Goal: Task Accomplishment & Management: Use online tool/utility

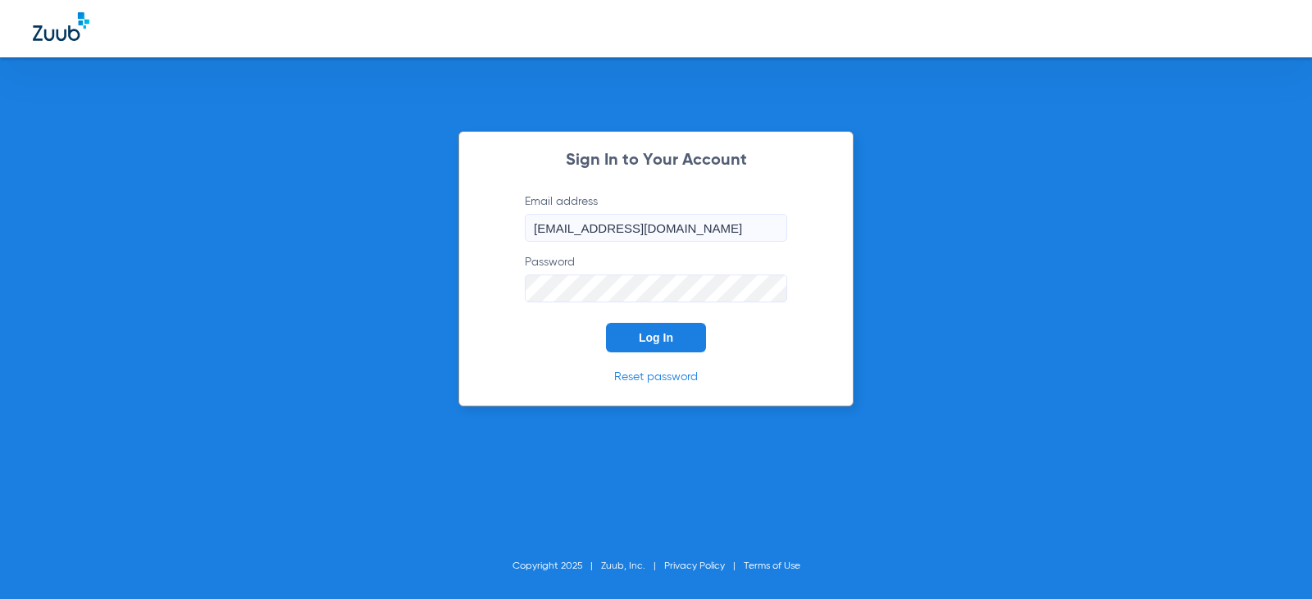
click at [647, 350] on button "Log In" at bounding box center [656, 338] width 100 height 30
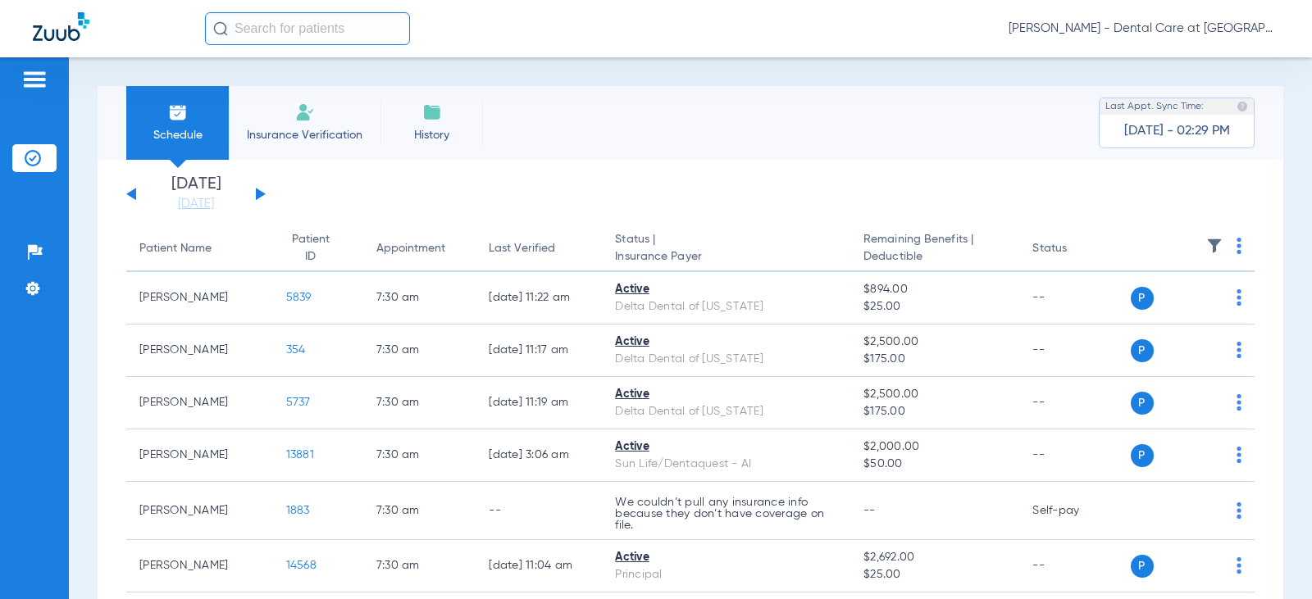
click at [337, 29] on input "text" at bounding box center [307, 28] width 205 height 33
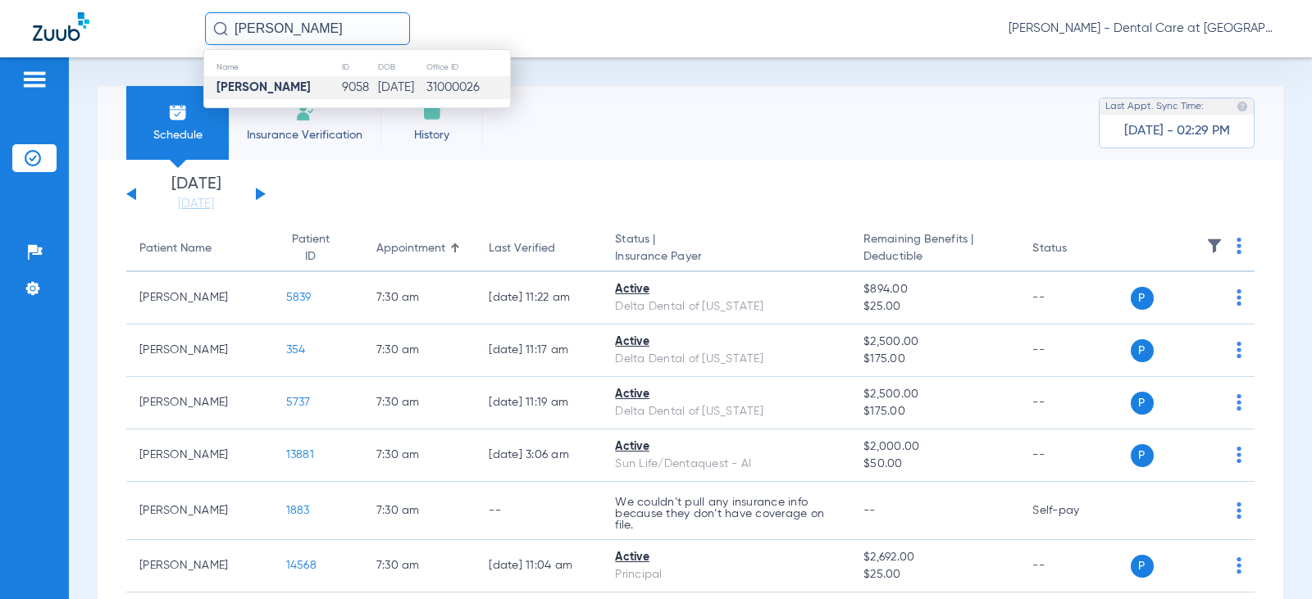
click at [418, 94] on td "[DATE]" at bounding box center [401, 87] width 48 height 23
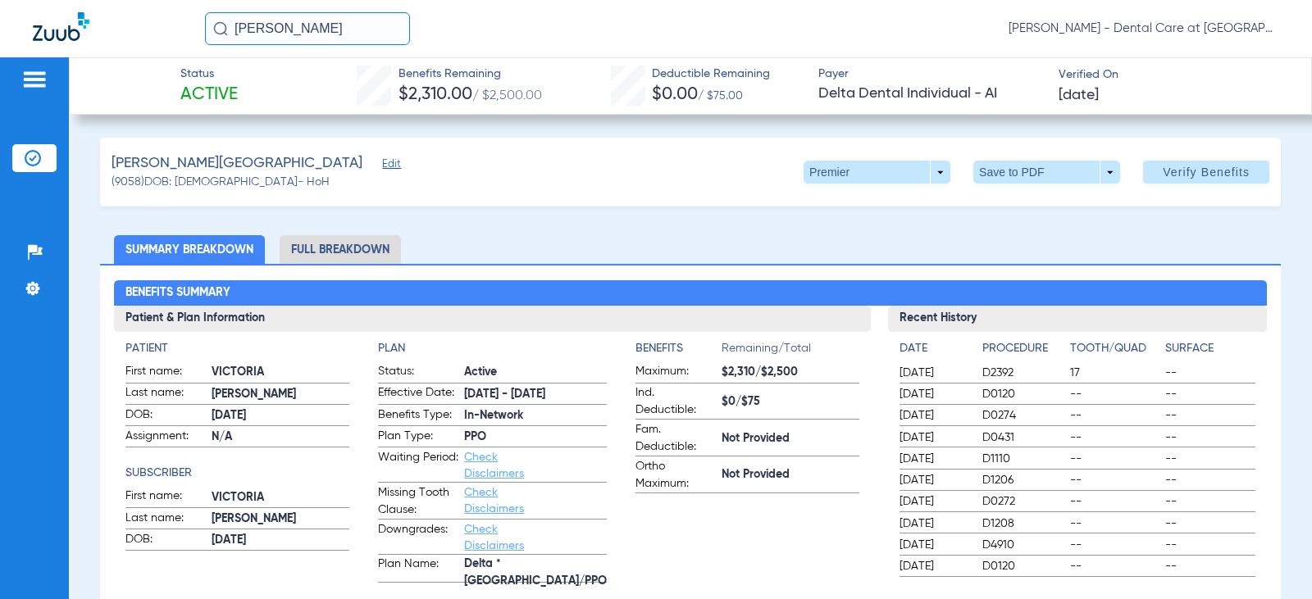
click at [323, 262] on li "Full Breakdown" at bounding box center [340, 249] width 121 height 29
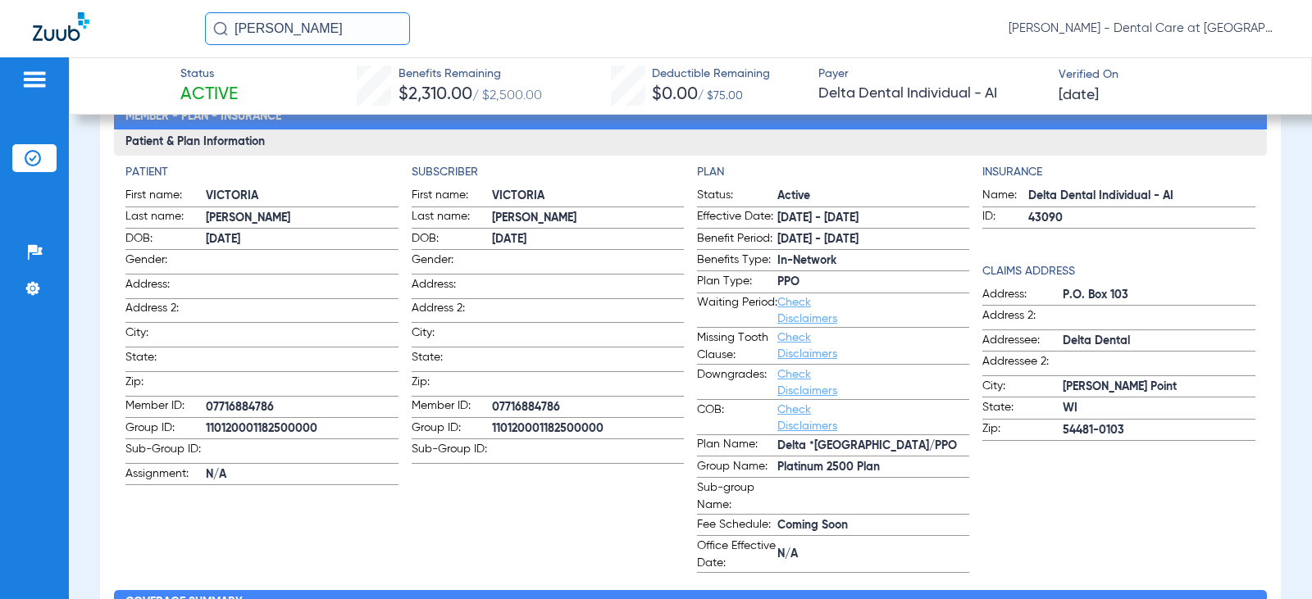
scroll to position [164, 0]
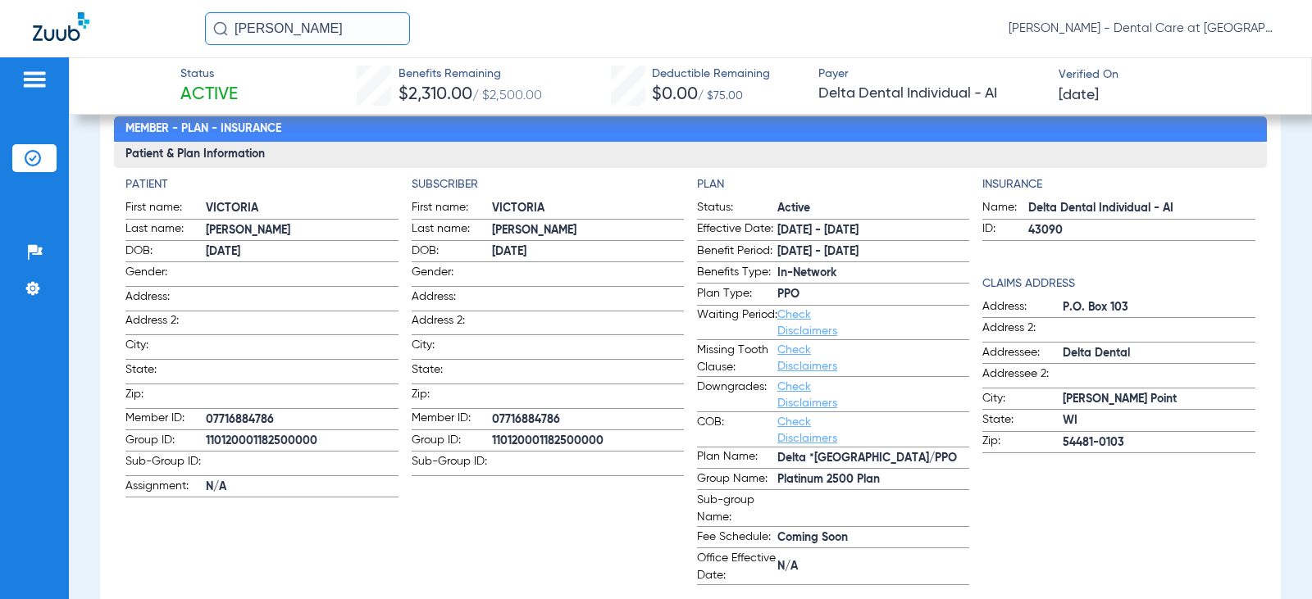
drag, startPoint x: 333, startPoint y: 25, endPoint x: -61, endPoint y: 27, distance: 394.3
click at [0, 27] on html "[PERSON_NAME] [PERSON_NAME] - Dental Care at [GEOGRAPHIC_DATA] Patients Insuran…" at bounding box center [656, 299] width 1312 height 599
click at [380, 34] on input "[PERSON_NAME]" at bounding box center [307, 28] width 205 height 33
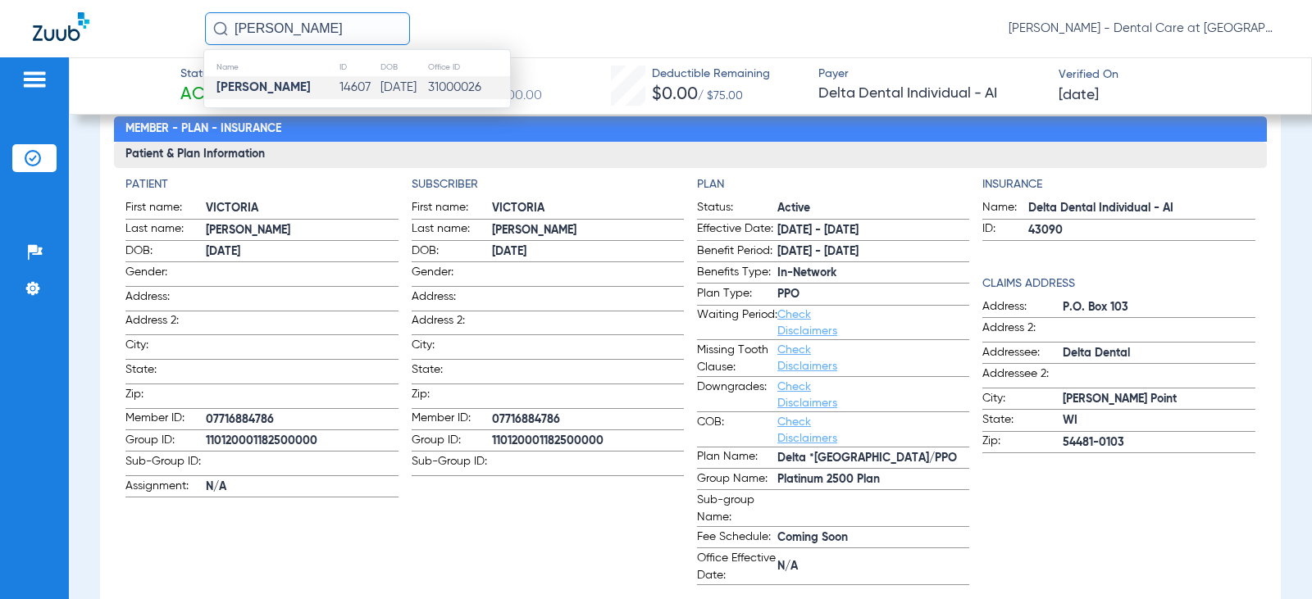
click at [380, 94] on td "[DATE]" at bounding box center [404, 87] width 48 height 23
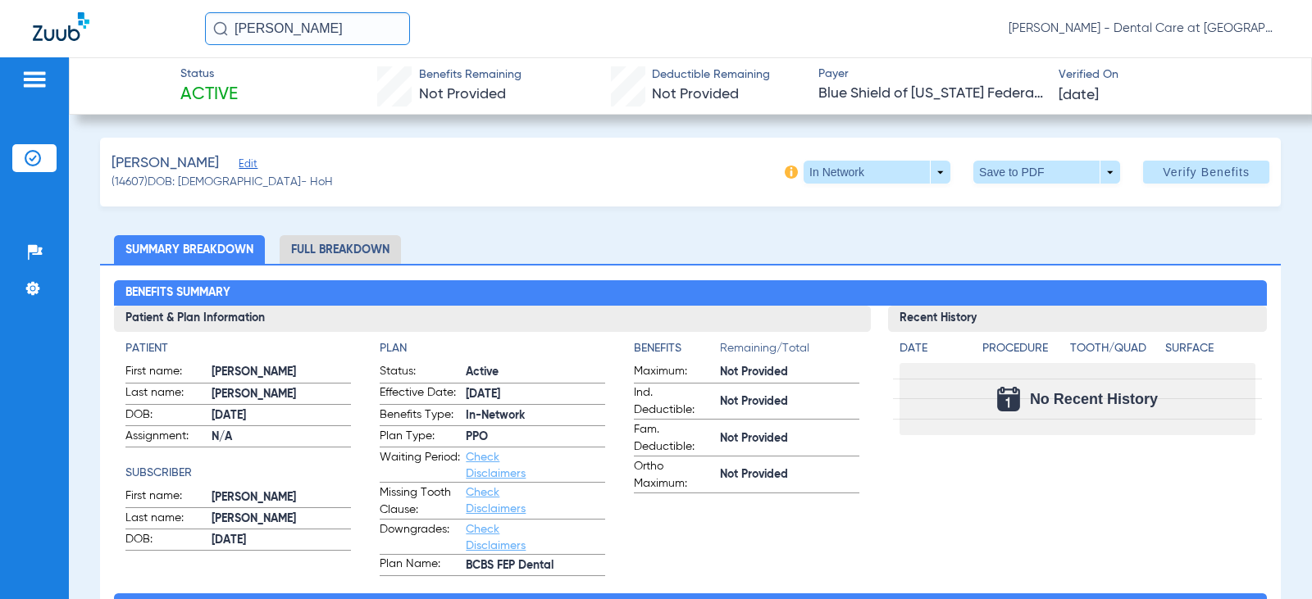
click at [366, 243] on li "Full Breakdown" at bounding box center [340, 249] width 121 height 29
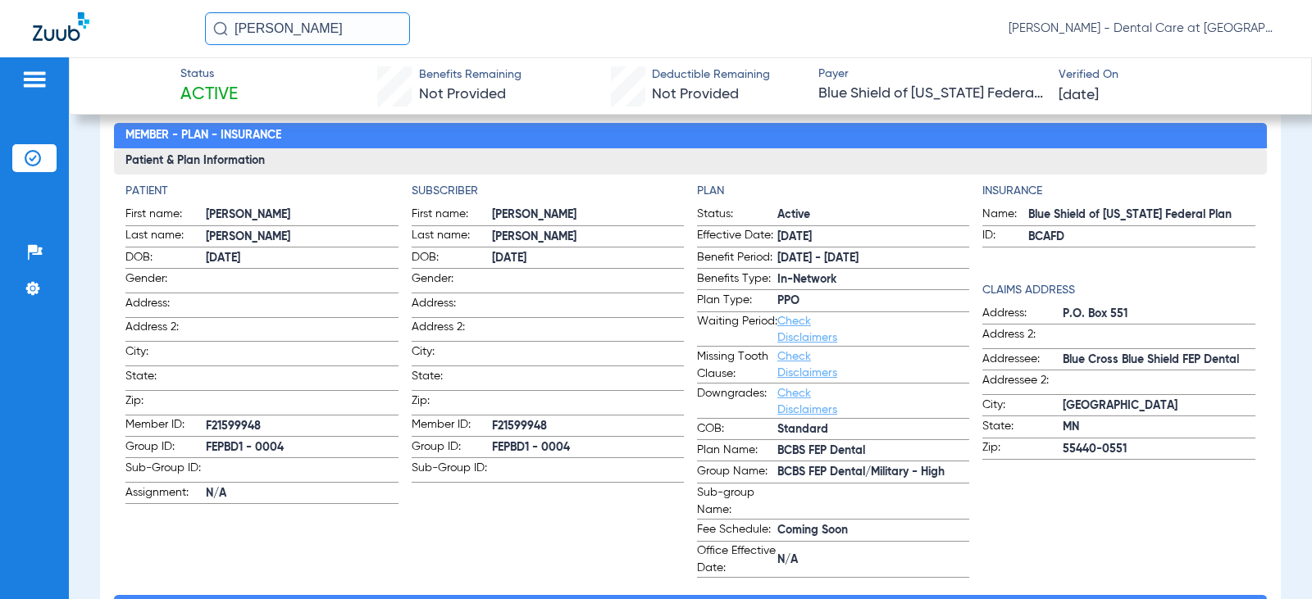
scroll to position [164, 0]
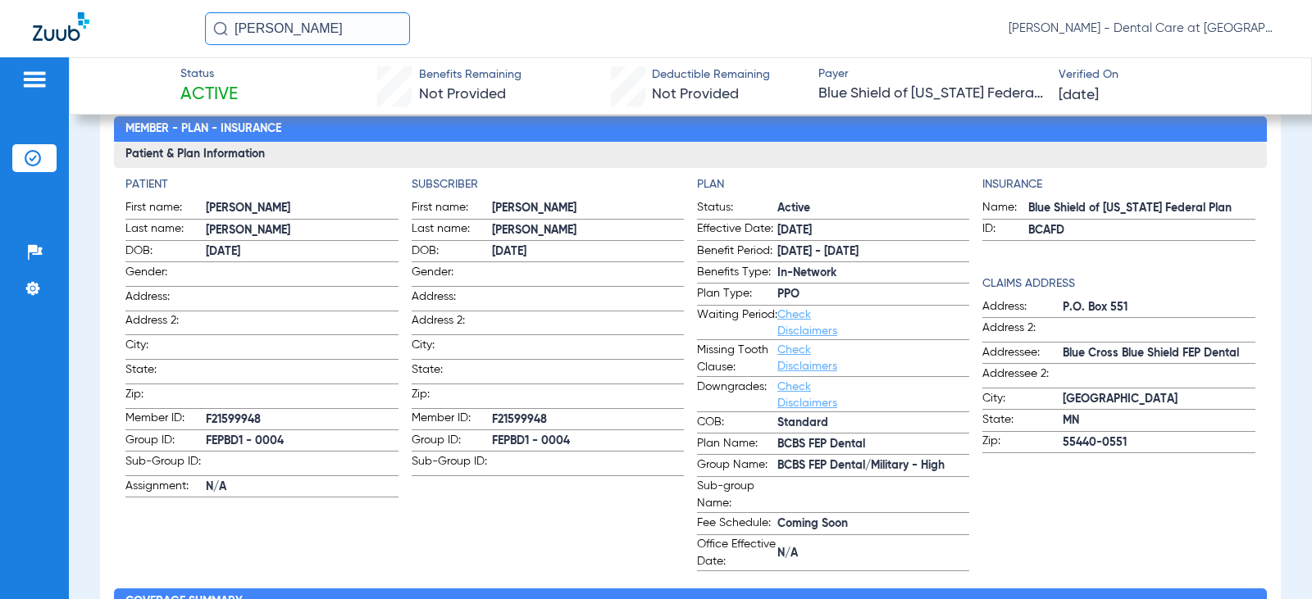
click at [366, 37] on input "[PERSON_NAME]" at bounding box center [307, 28] width 205 height 33
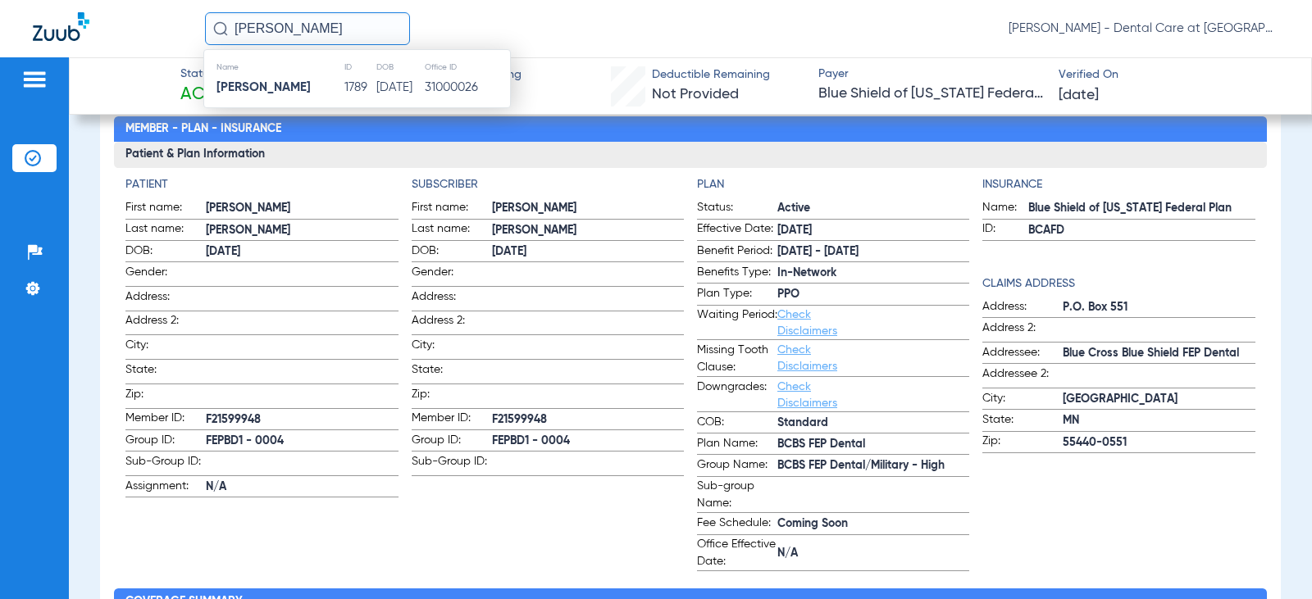
click at [375, 84] on td "[DATE]" at bounding box center [399, 87] width 49 height 23
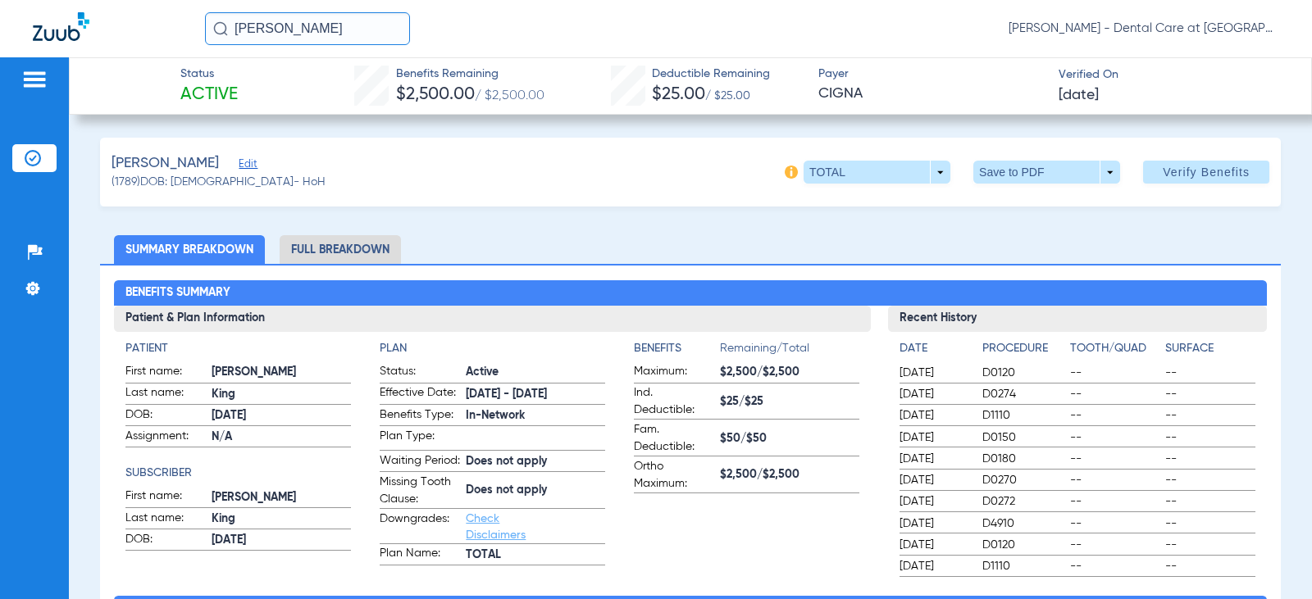
click at [369, 257] on li "Full Breakdown" at bounding box center [340, 249] width 121 height 29
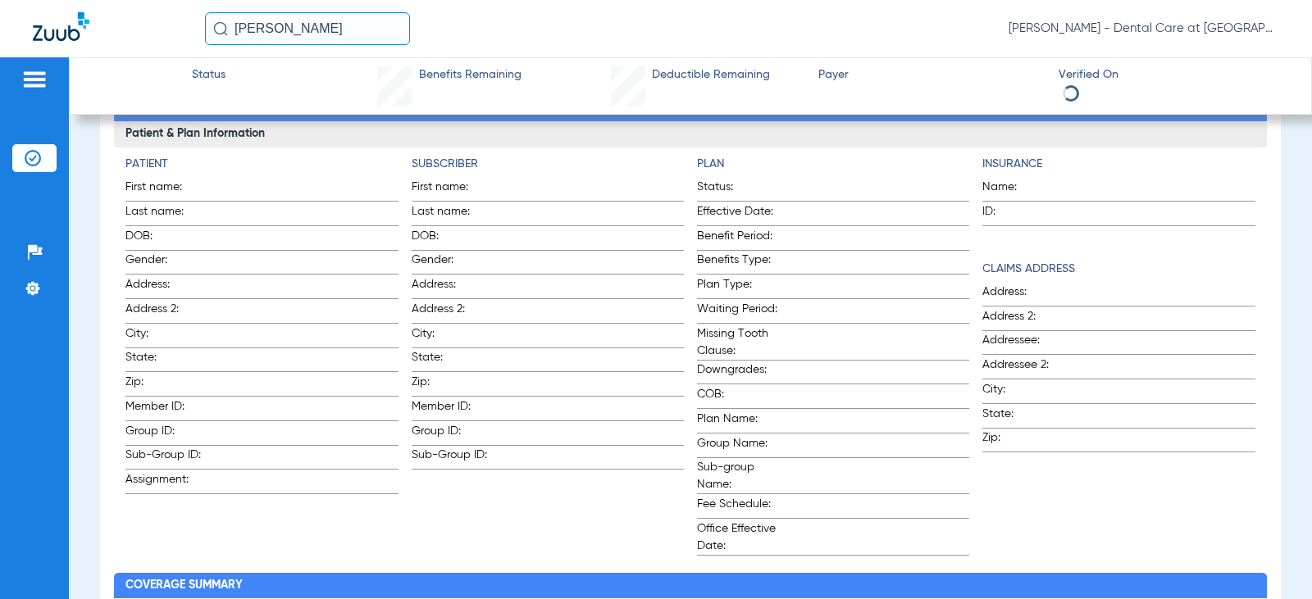
scroll to position [410, 0]
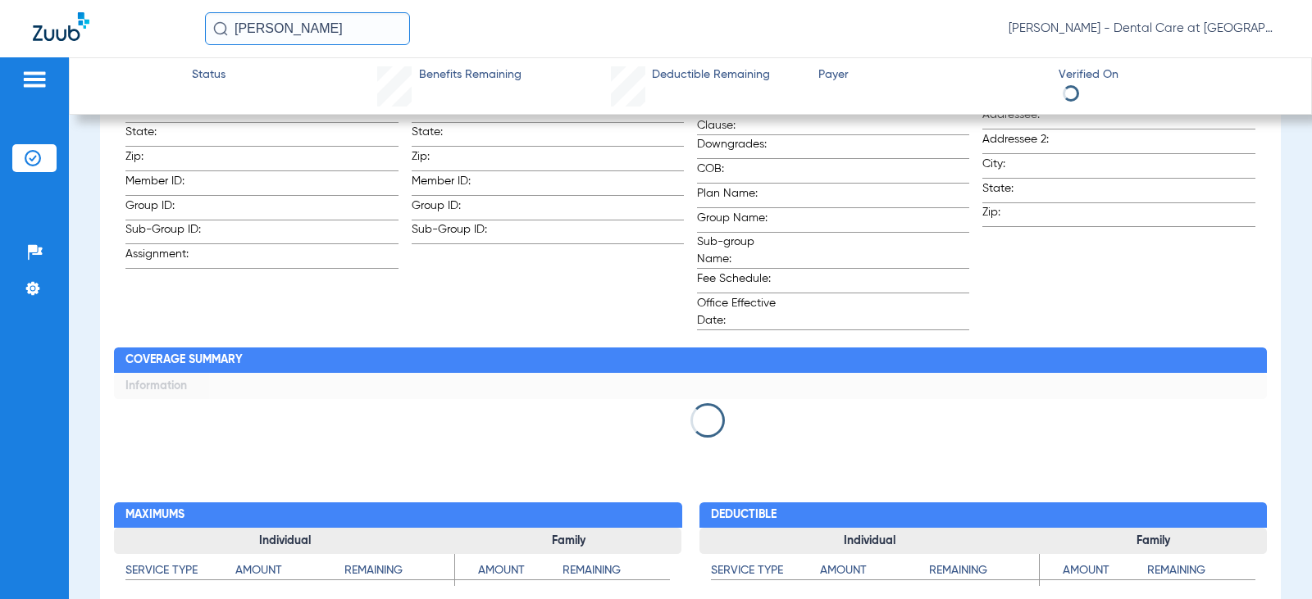
click at [385, 32] on input "[PERSON_NAME]" at bounding box center [307, 28] width 205 height 33
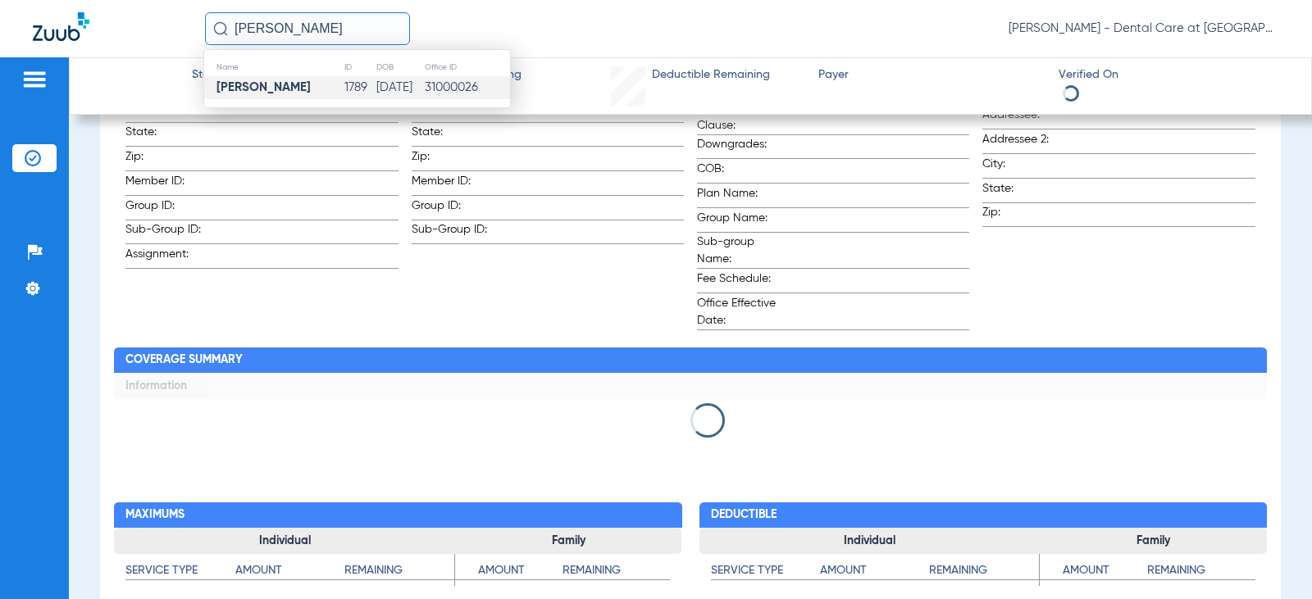
click at [385, 32] on input "[PERSON_NAME]" at bounding box center [307, 28] width 205 height 33
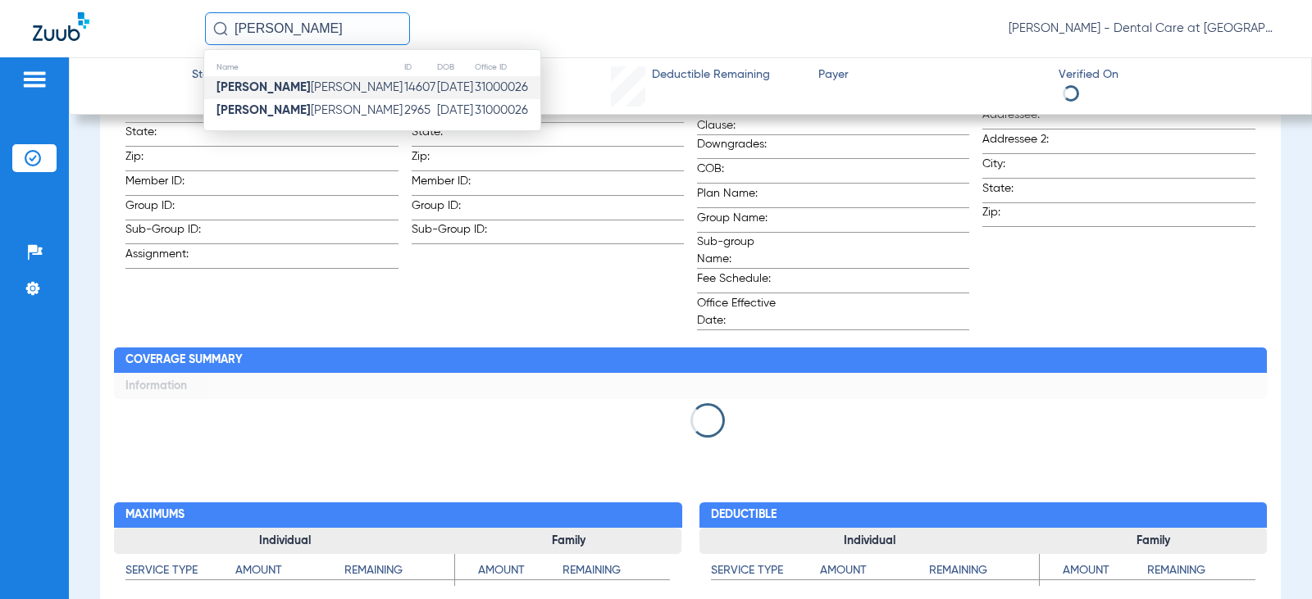
click at [436, 93] on td "[DATE]" at bounding box center [455, 87] width 38 height 23
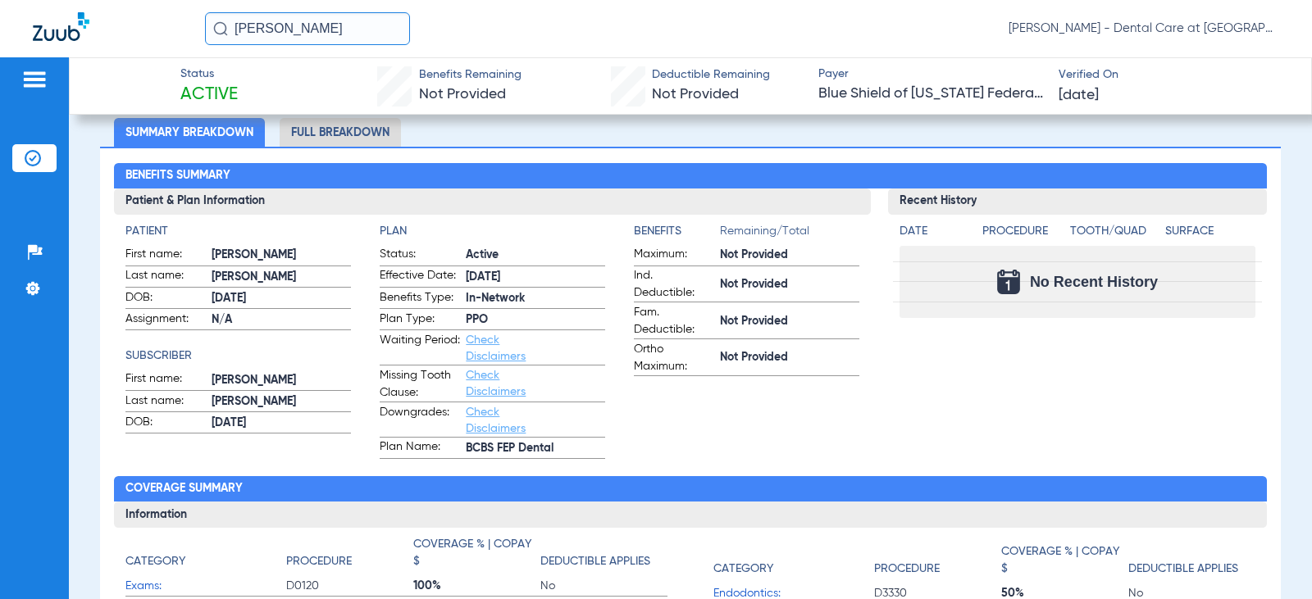
scroll to position [96, 0]
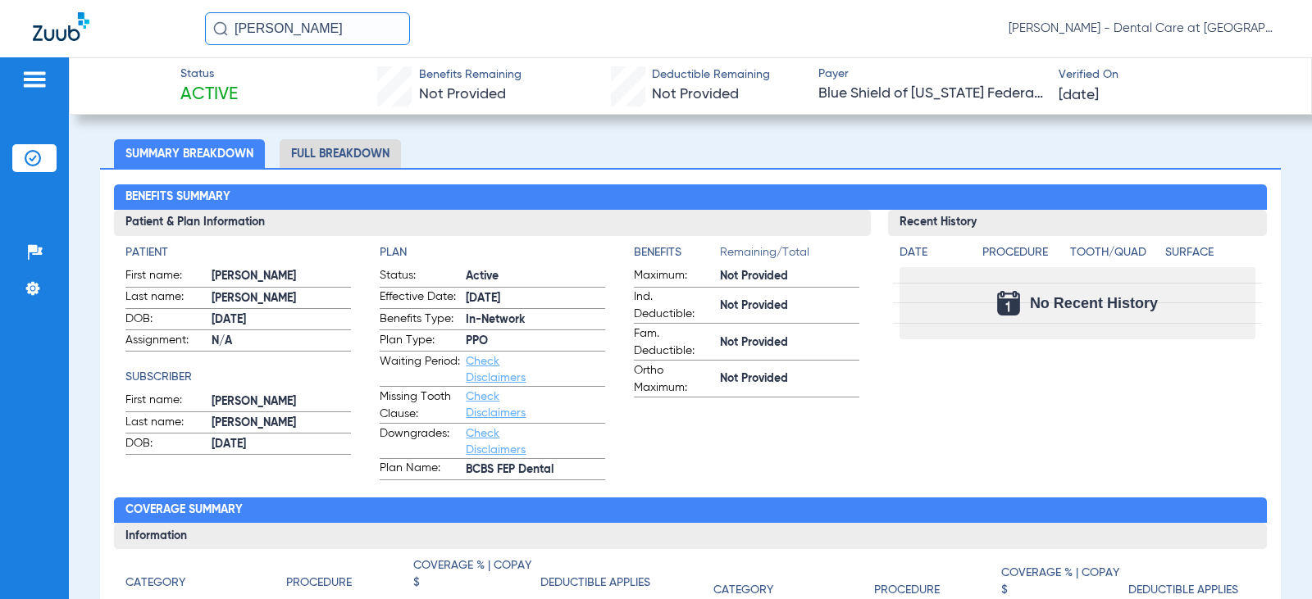
click at [371, 150] on li "Full Breakdown" at bounding box center [340, 153] width 121 height 29
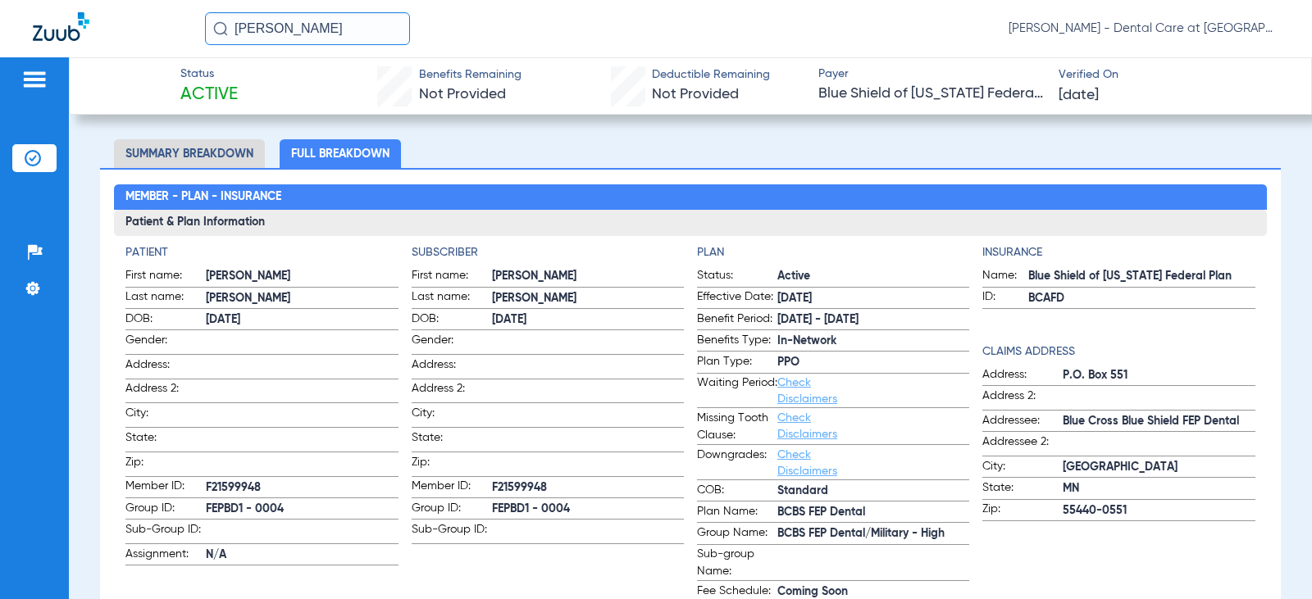
click at [366, 17] on input "[PERSON_NAME]" at bounding box center [307, 28] width 205 height 33
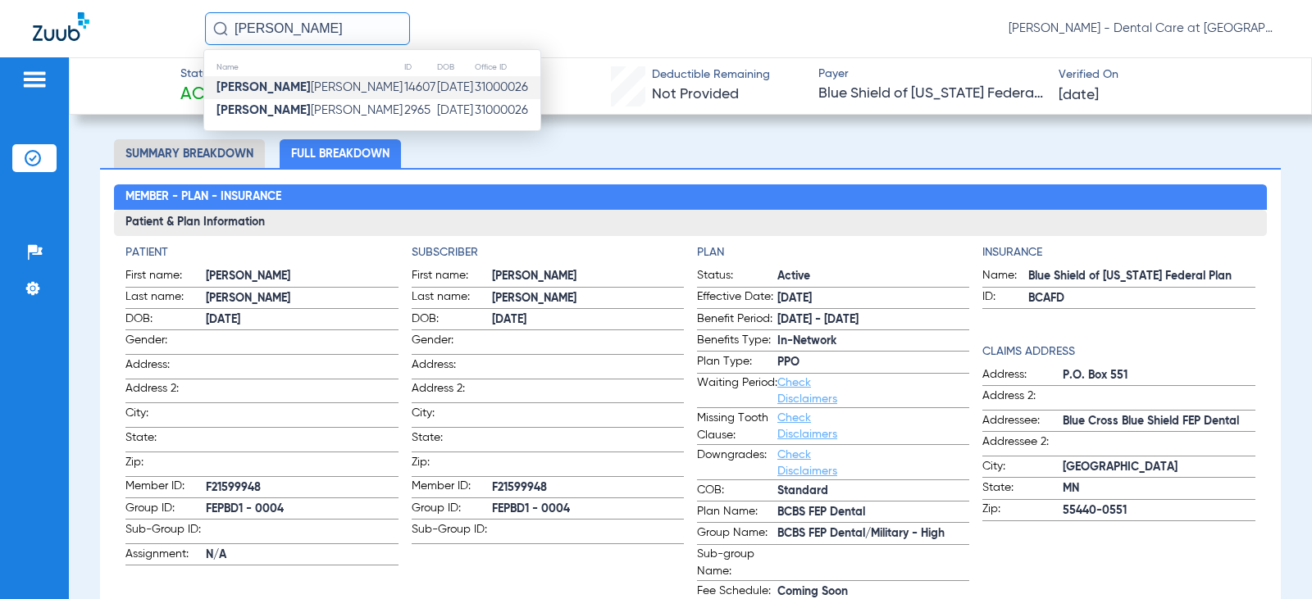
click at [366, 17] on input "[PERSON_NAME]" at bounding box center [307, 28] width 205 height 33
type input "[PERSON_NAME]"
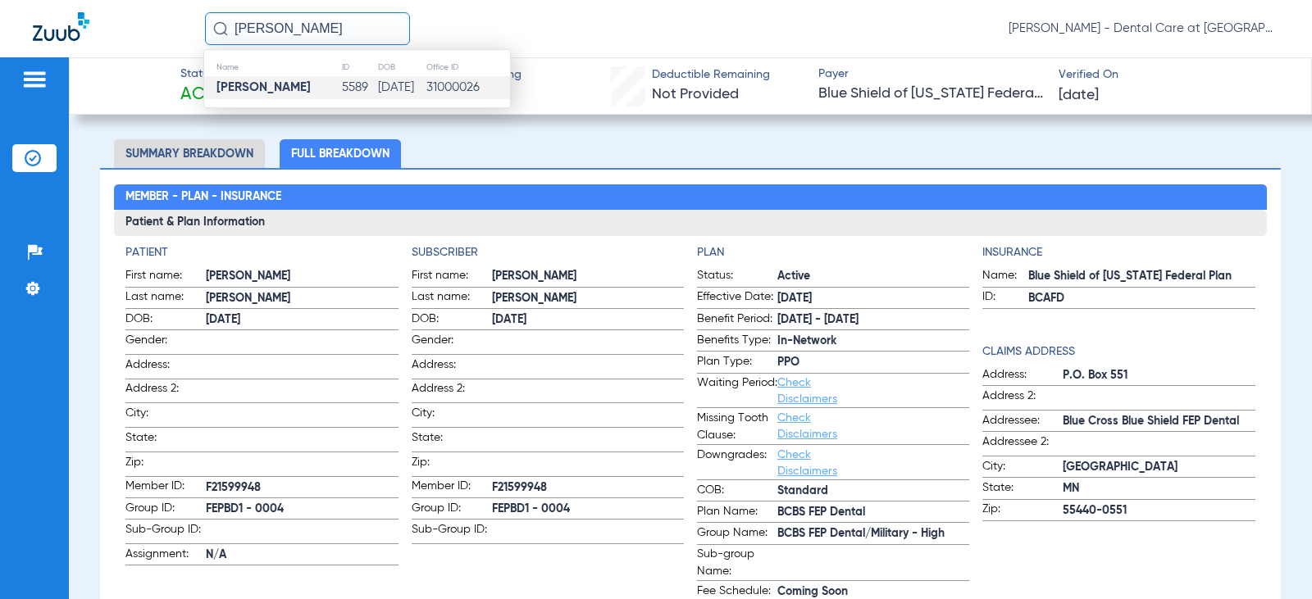
click at [341, 80] on td "5589" at bounding box center [358, 87] width 35 height 23
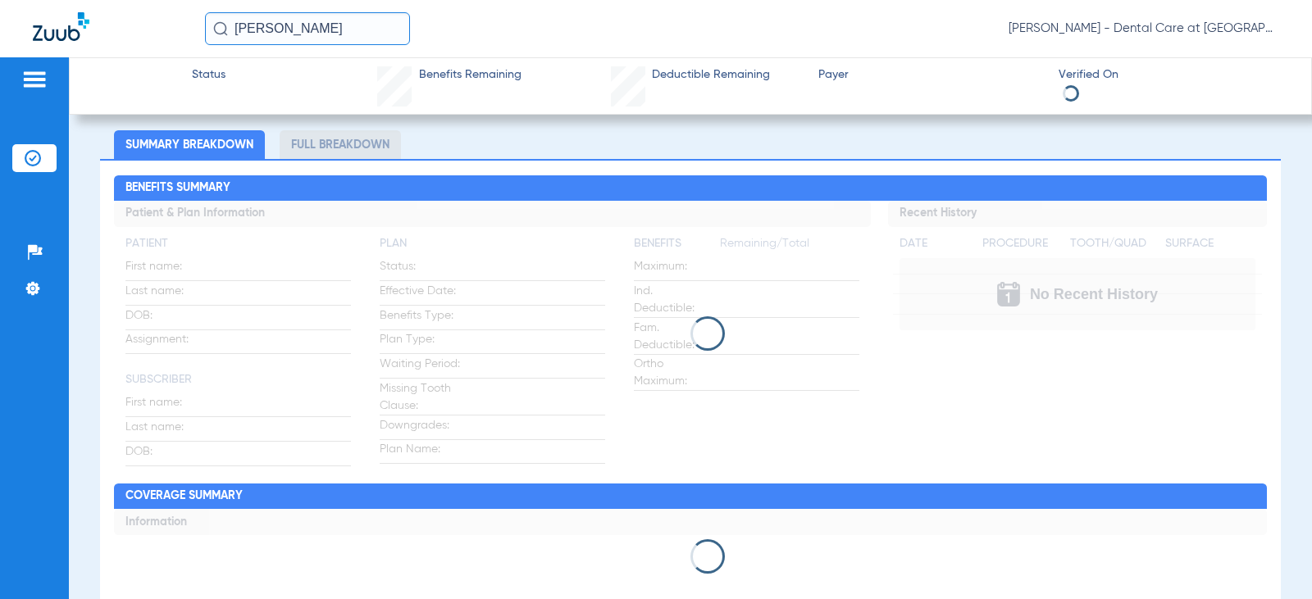
scroll to position [96, 0]
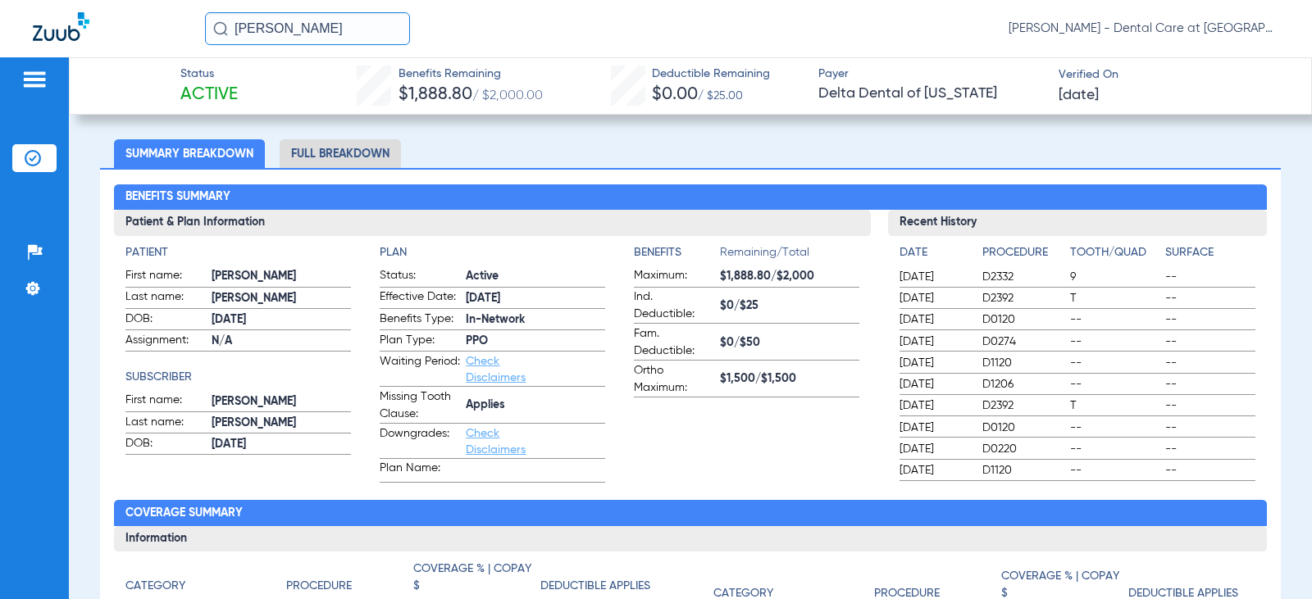
click at [334, 157] on li "Full Breakdown" at bounding box center [340, 153] width 121 height 29
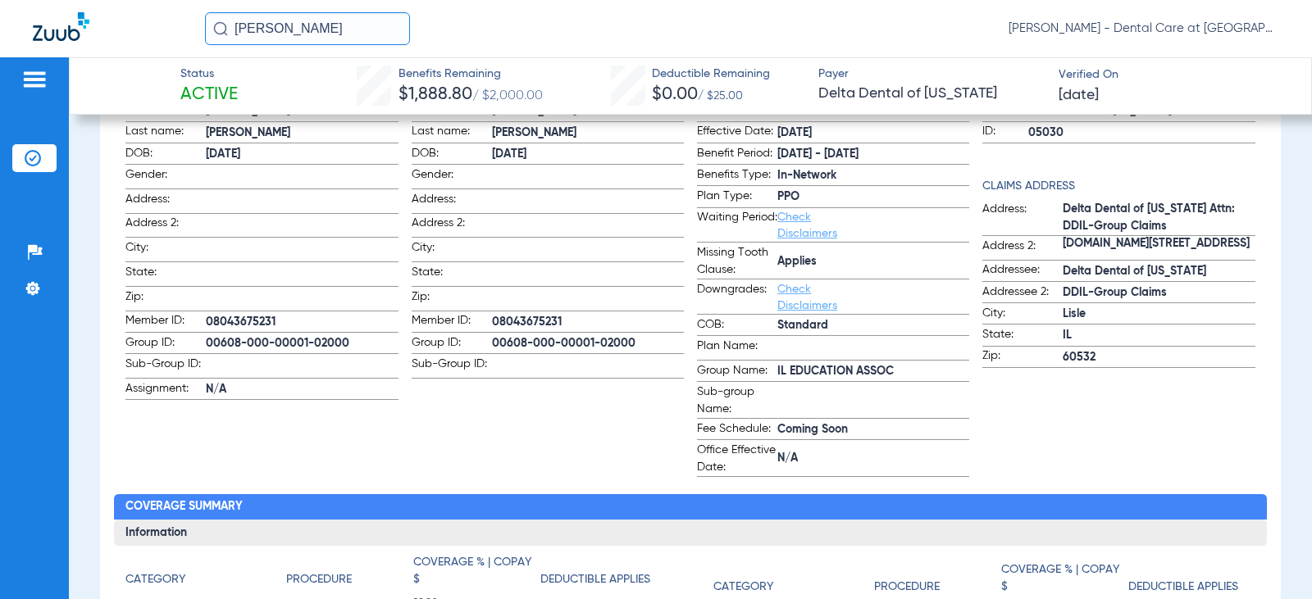
scroll to position [342, 0]
